Goal: Task Accomplishment & Management: Use online tool/utility

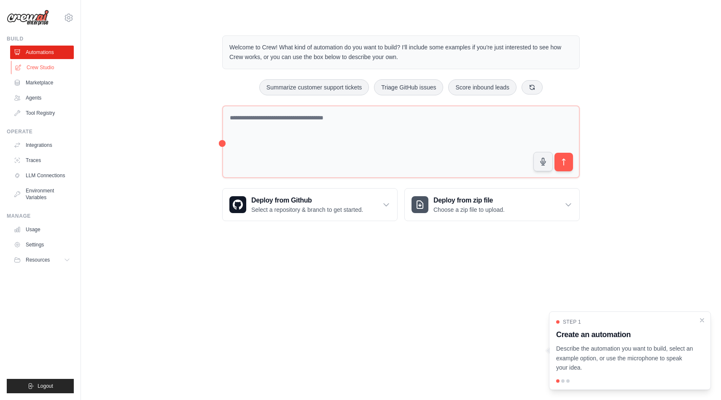
click at [30, 67] on link "Crew Studio" at bounding box center [43, 67] width 64 height 13
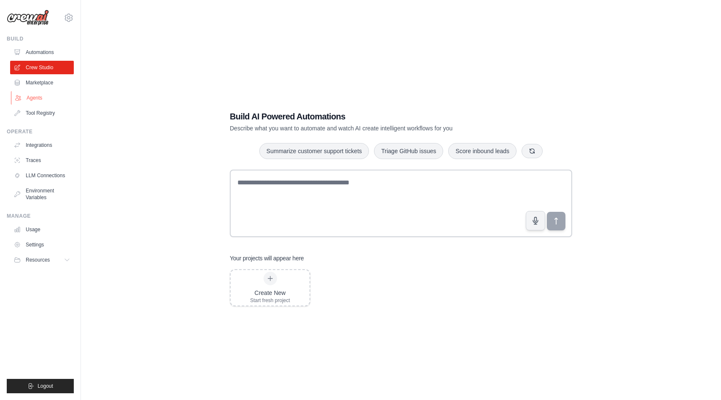
click at [35, 94] on link "Agents" at bounding box center [43, 97] width 64 height 13
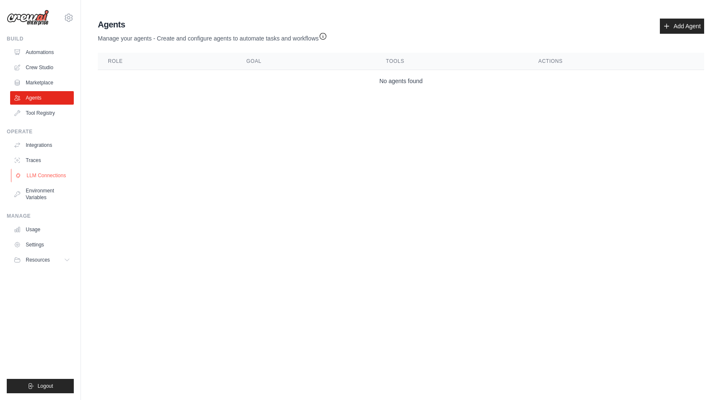
click at [37, 175] on link "LLM Connections" at bounding box center [43, 175] width 64 height 13
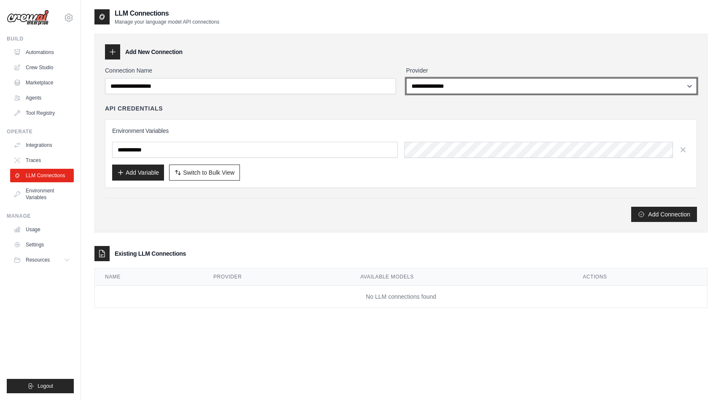
click at [446, 86] on select "**********" at bounding box center [551, 86] width 291 height 16
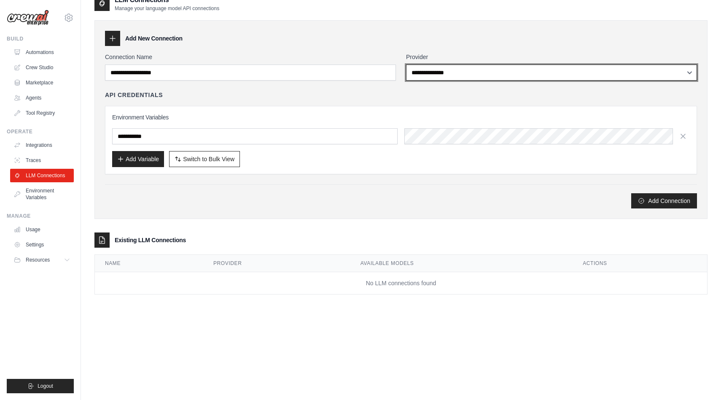
scroll to position [17, 0]
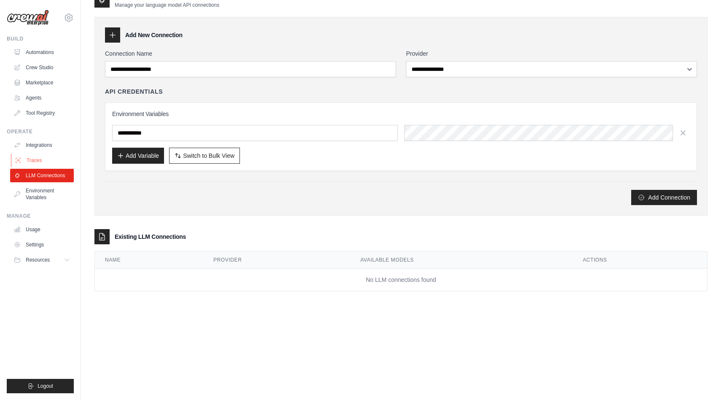
click at [32, 158] on link "Traces" at bounding box center [43, 159] width 64 height 13
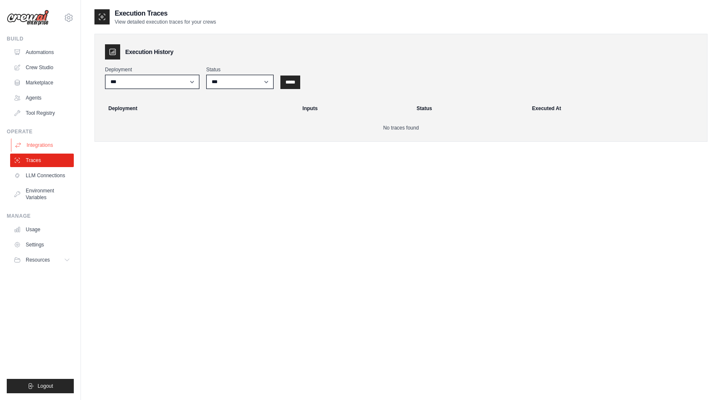
click at [36, 143] on link "Integrations" at bounding box center [43, 144] width 64 height 13
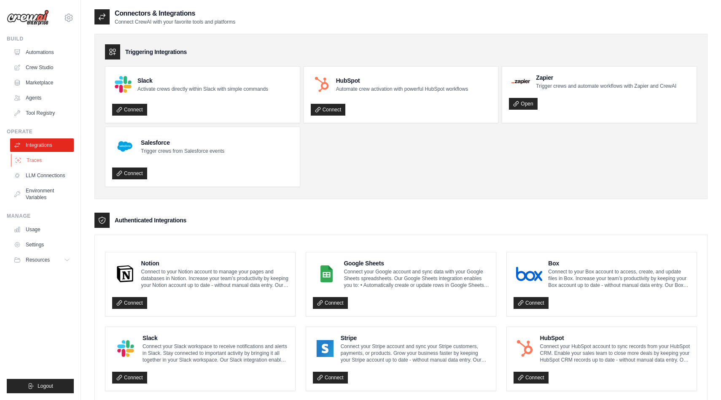
click at [48, 157] on link "Traces" at bounding box center [43, 159] width 64 height 13
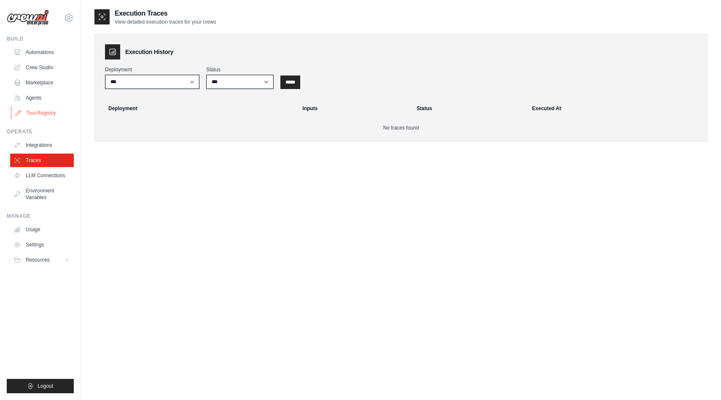
click at [44, 113] on link "Tool Registry" at bounding box center [43, 112] width 64 height 13
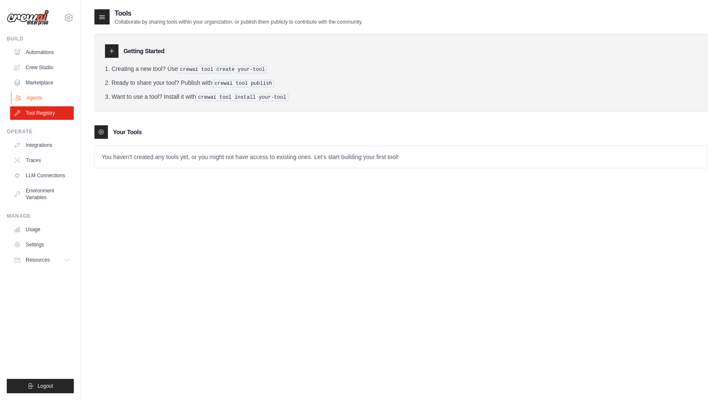
click at [37, 97] on link "Agents" at bounding box center [43, 97] width 64 height 13
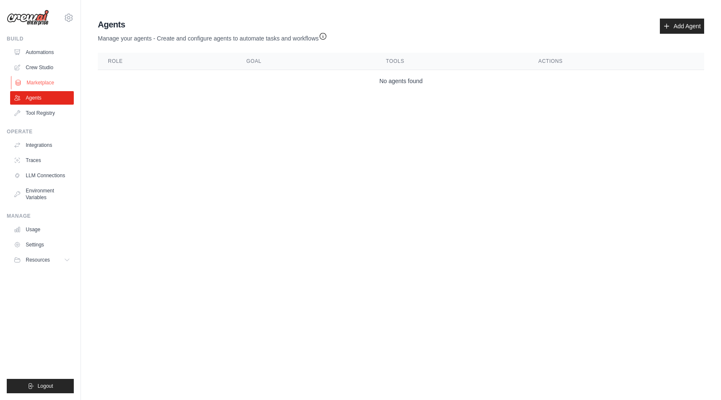
click at [38, 82] on link "Marketplace" at bounding box center [43, 82] width 64 height 13
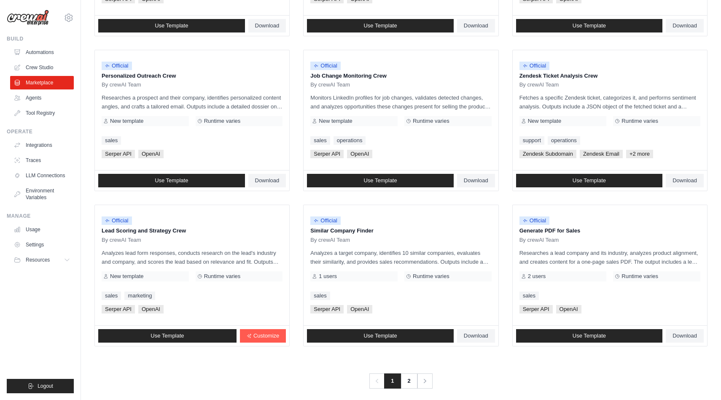
scroll to position [381, 0]
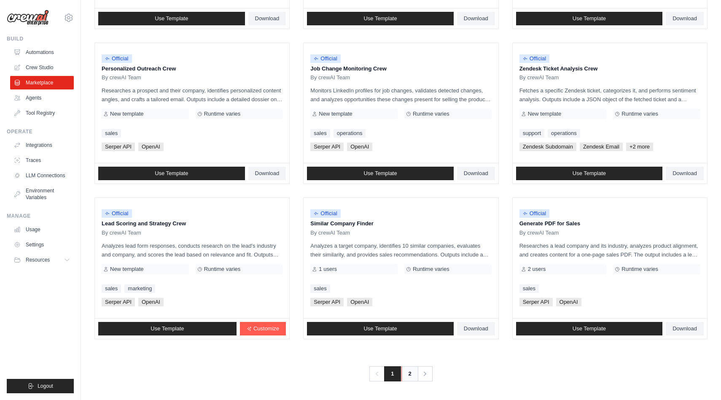
click at [409, 371] on link "2" at bounding box center [409, 373] width 17 height 15
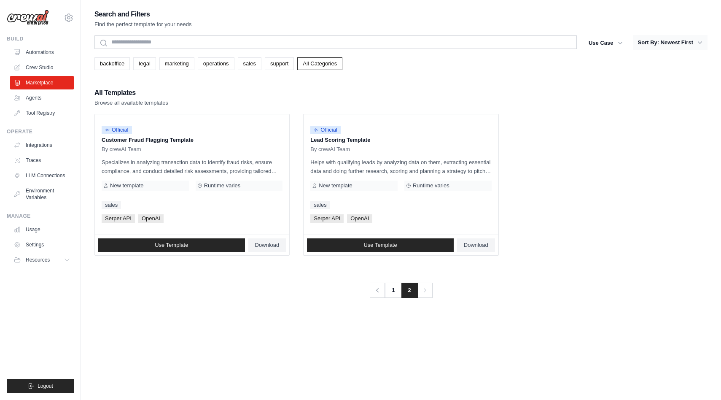
click at [690, 43] on button "Sort By: Newest First" at bounding box center [670, 42] width 75 height 15
click at [702, 41] on icon "button" at bounding box center [699, 42] width 8 height 8
click at [621, 42] on icon "button" at bounding box center [620, 42] width 8 height 8
click at [616, 42] on icon "button" at bounding box center [620, 42] width 8 height 8
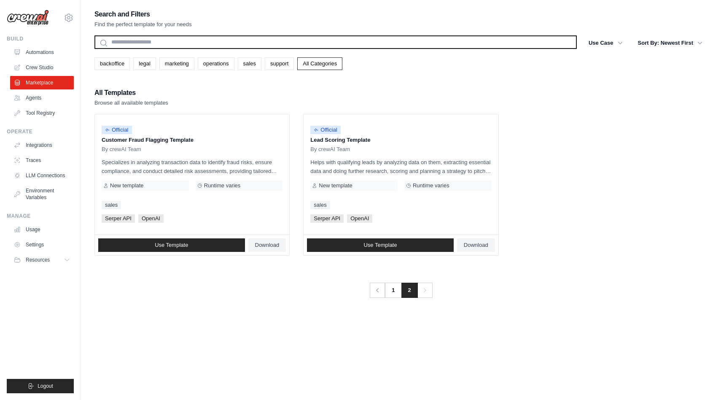
click at [418, 43] on input "text" at bounding box center [335, 41] width 482 height 13
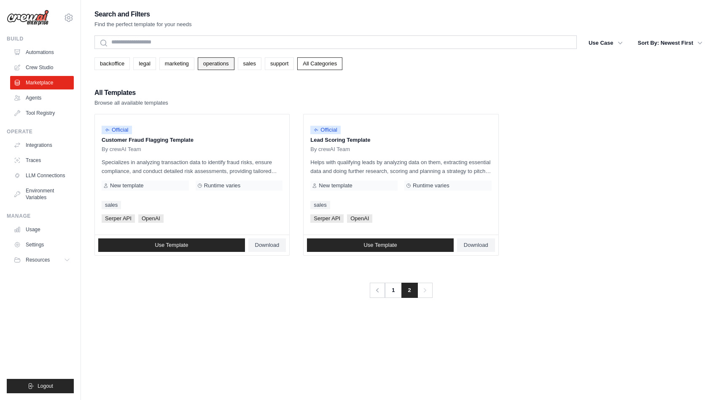
click at [231, 63] on link "operations" at bounding box center [216, 63] width 37 height 13
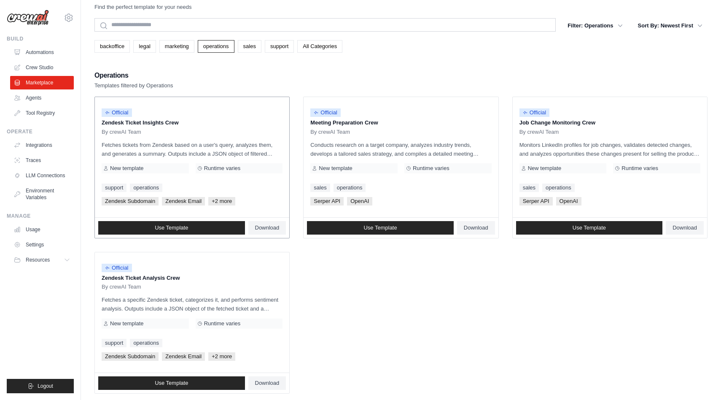
scroll to position [29, 0]
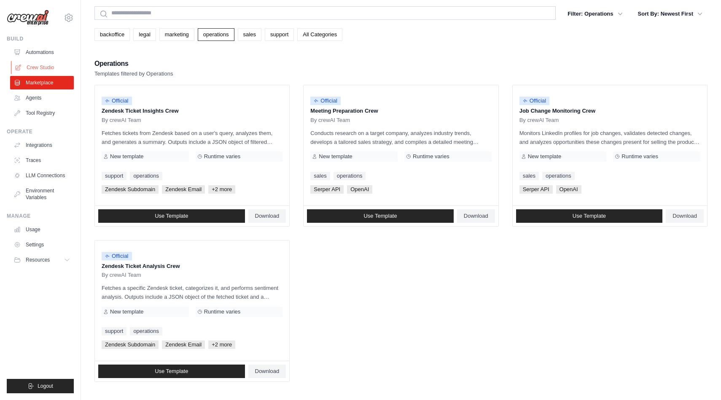
click at [42, 67] on link "Crew Studio" at bounding box center [43, 67] width 64 height 13
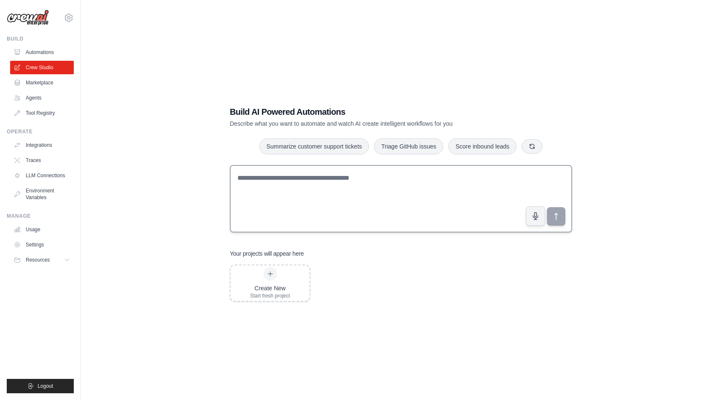
scroll to position [5, 0]
click at [535, 143] on icon "button" at bounding box center [532, 145] width 7 height 7
click at [535, 143] on icon "button" at bounding box center [537, 145] width 7 height 7
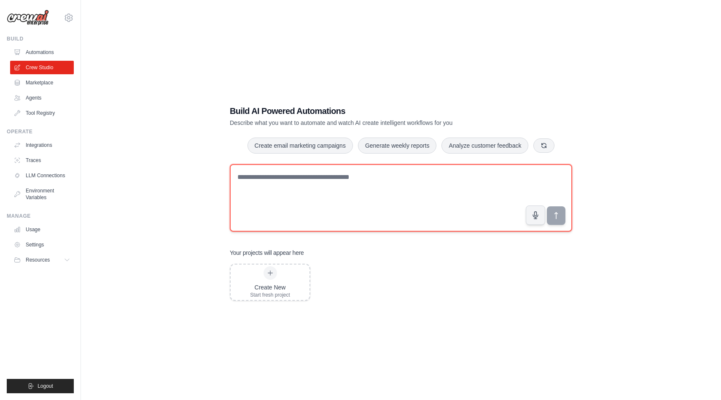
click at [312, 191] on textarea at bounding box center [401, 197] width 342 height 67
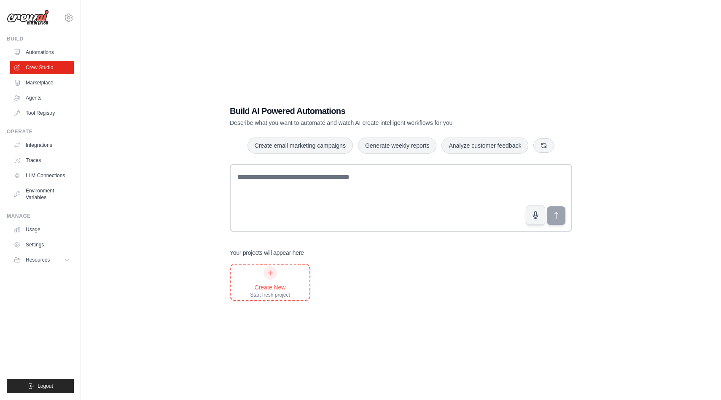
click at [266, 293] on div "Start fresh project" at bounding box center [270, 294] width 40 height 7
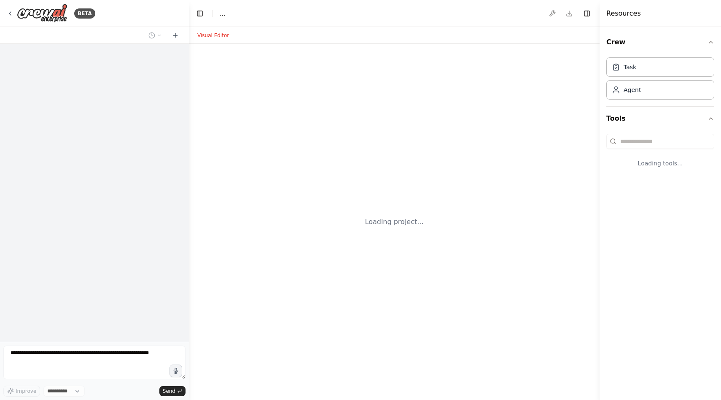
select select "****"
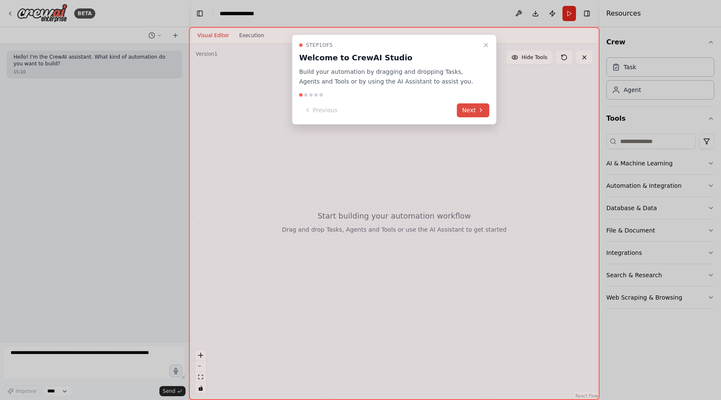
click at [461, 109] on button "Next" at bounding box center [473, 110] width 32 height 14
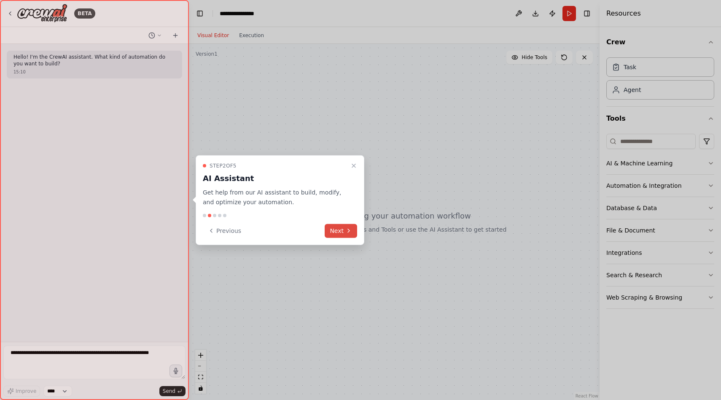
click at [337, 230] on button "Next" at bounding box center [341, 230] width 32 height 14
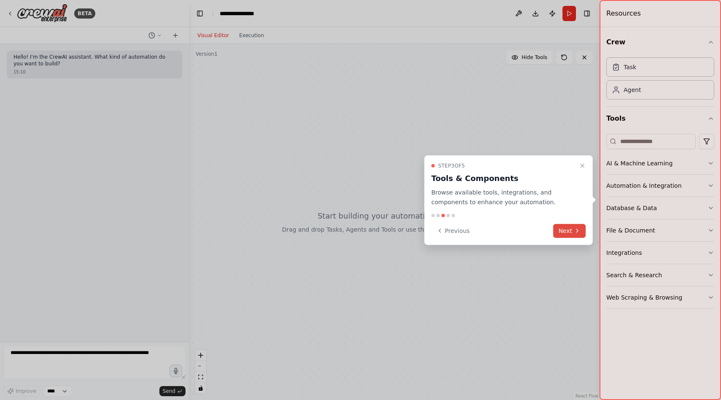
click at [562, 233] on button "Next" at bounding box center [569, 230] width 32 height 14
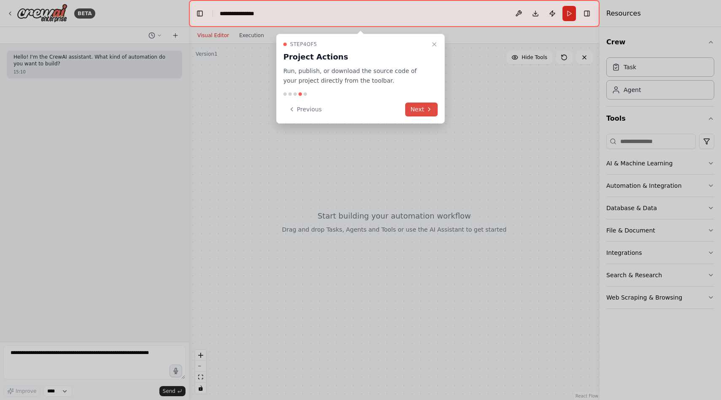
click at [417, 113] on button "Next" at bounding box center [421, 109] width 32 height 14
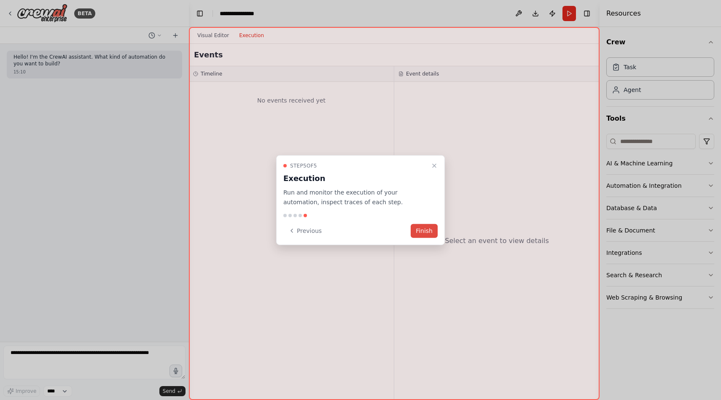
click at [418, 228] on button "Finish" at bounding box center [424, 230] width 27 height 14
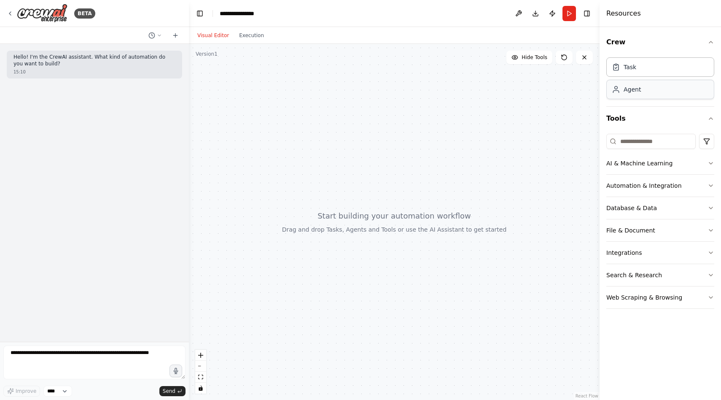
click at [634, 95] on div "Agent" at bounding box center [660, 89] width 108 height 19
click at [704, 187] on button "Automation & Integration" at bounding box center [660, 186] width 108 height 22
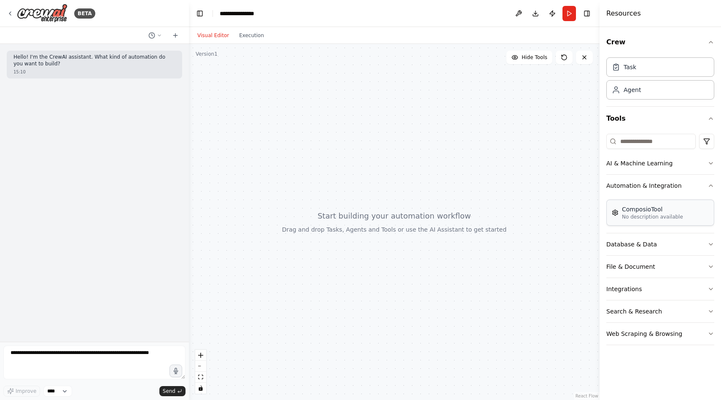
click at [668, 207] on div "ComposioTool" at bounding box center [652, 209] width 61 height 8
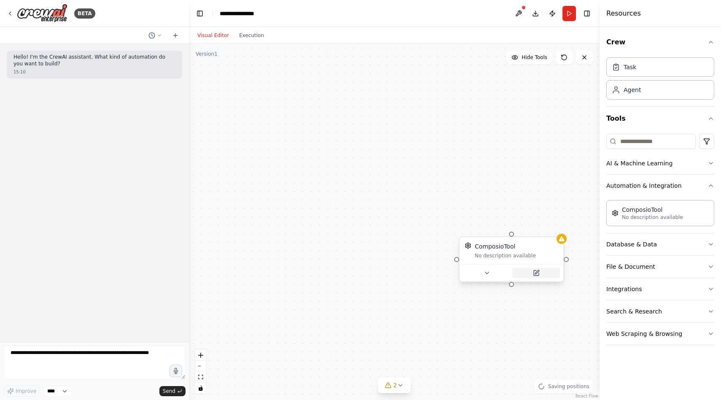
click at [535, 274] on icon at bounding box center [537, 272] width 4 height 4
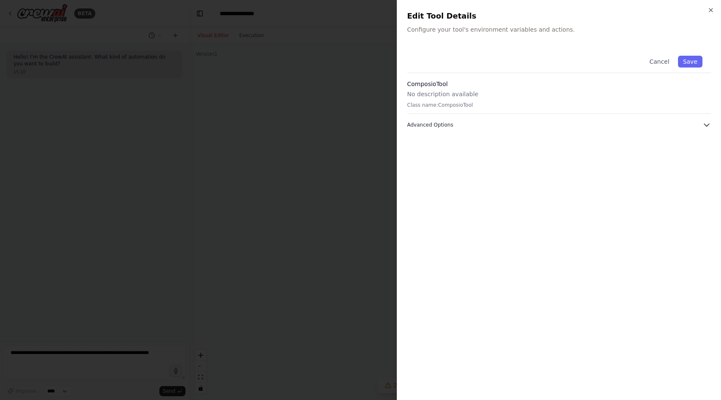
click at [449, 126] on span "Advanced Options" at bounding box center [430, 124] width 46 height 7
click at [427, 94] on p "No description available" at bounding box center [559, 94] width 304 height 8
click at [338, 108] on div at bounding box center [360, 200] width 721 height 400
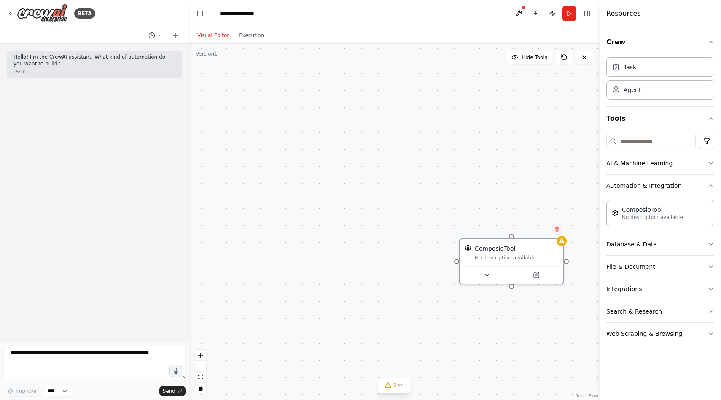
click at [556, 229] on icon at bounding box center [556, 229] width 3 height 5
click at [347, 238] on div "ComposioTool No description available Role of the agent Goal of the agent gpt-4…" at bounding box center [394, 222] width 411 height 356
click at [440, 189] on button at bounding box center [435, 192] width 48 height 10
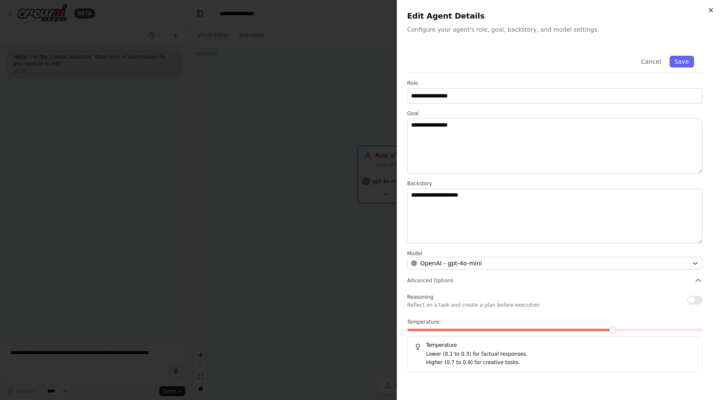
click at [712, 9] on icon "button" at bounding box center [710, 9] width 3 height 3
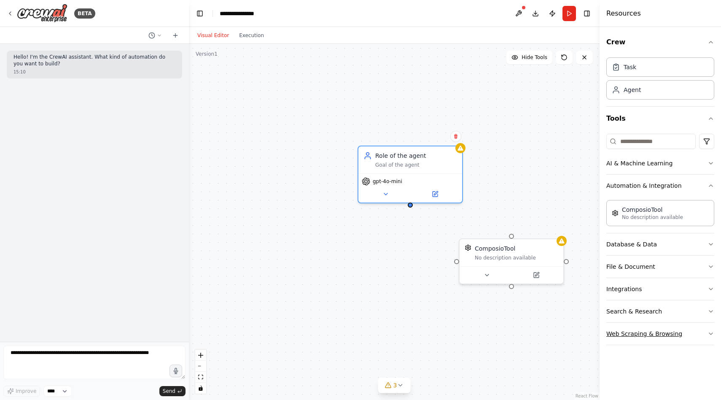
click at [691, 331] on button "Web Scraping & Browsing" at bounding box center [660, 333] width 108 height 22
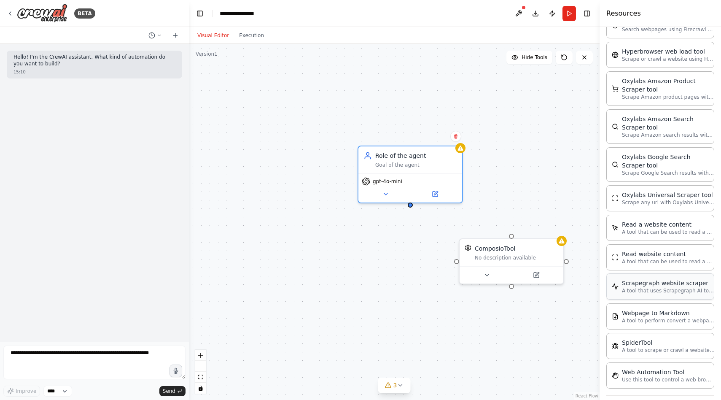
scroll to position [424, 0]
